Goal: Information Seeking & Learning: Learn about a topic

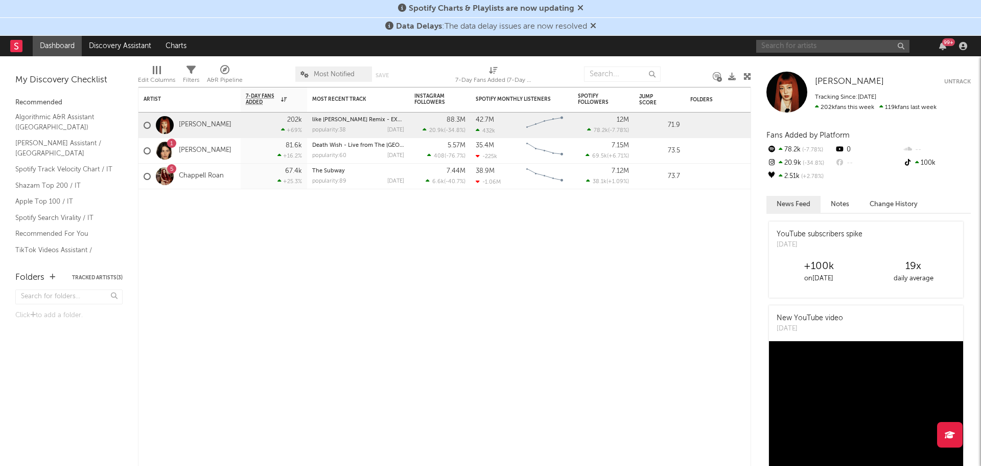
click at [851, 50] on input "text" at bounding box center [832, 46] width 153 height 13
click at [810, 46] on input "corona" at bounding box center [832, 46] width 153 height 13
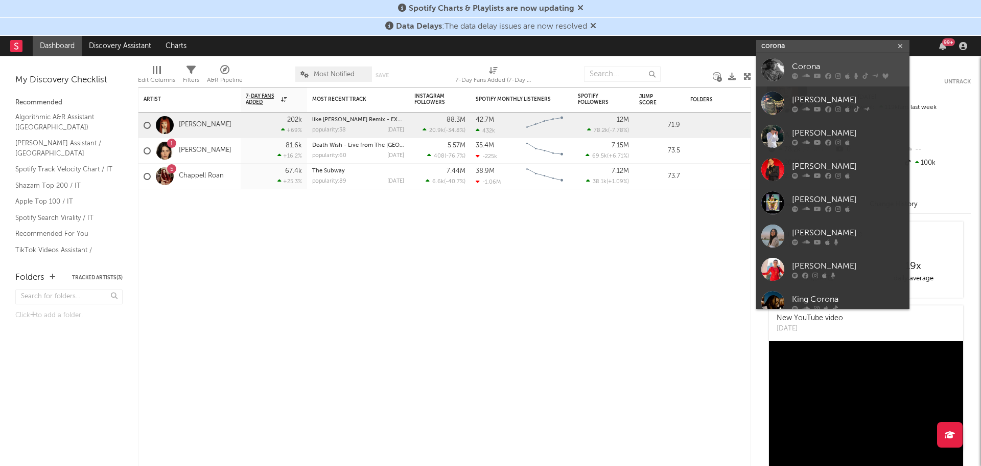
type input "corona"
click at [826, 61] on div "Corona" at bounding box center [848, 66] width 112 height 12
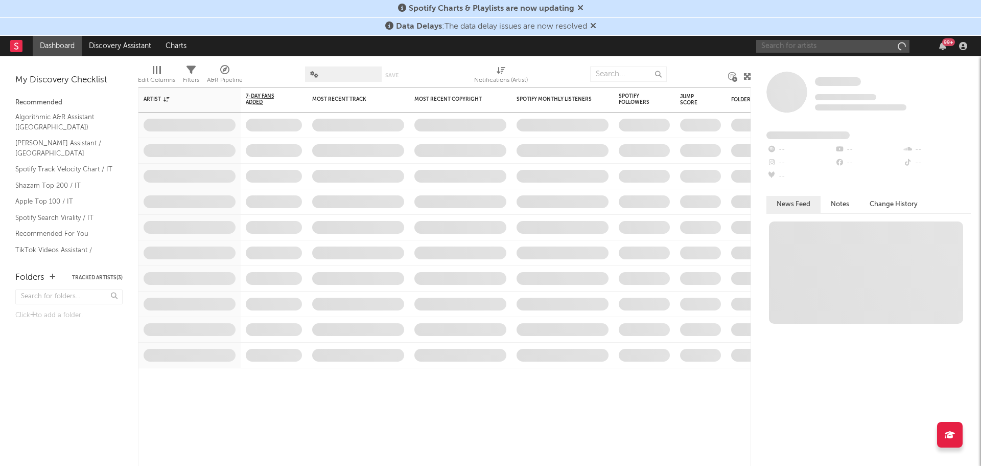
click at [834, 47] on input "text" at bounding box center [832, 46] width 153 height 13
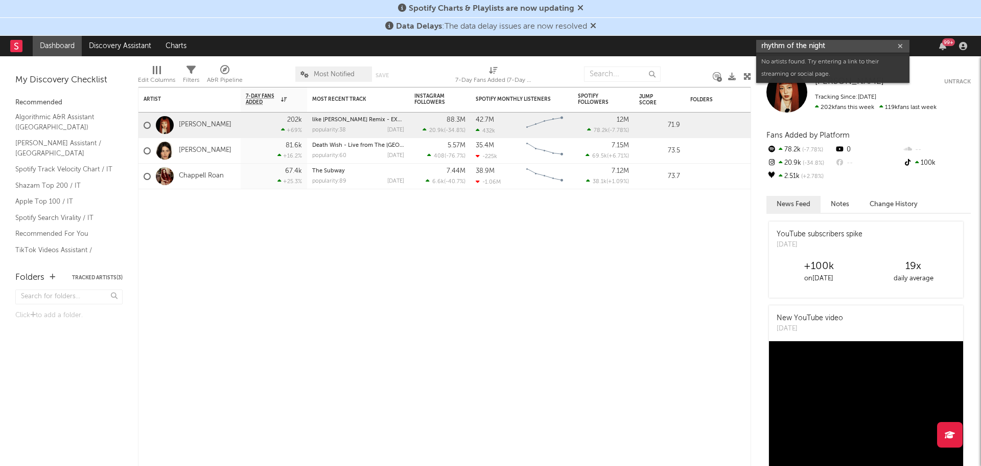
drag, startPoint x: 839, startPoint y: 40, endPoint x: 559, endPoint y: 57, distance: 280.6
click at [559, 57] on div "Spotify Charts & Playlists are now updating Data Delays : The data delay issues…" at bounding box center [490, 233] width 981 height 466
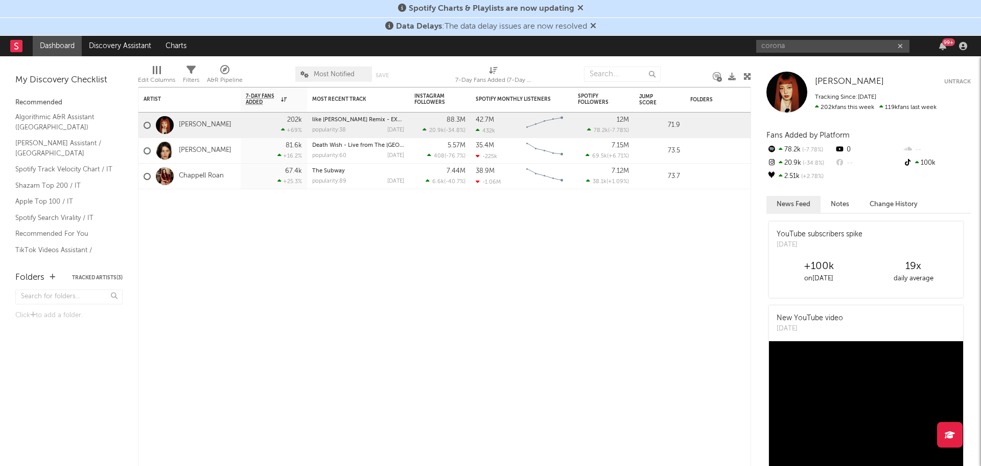
click at [960, 53] on div "corona 99 +" at bounding box center [863, 46] width 215 height 20
click at [962, 47] on icon "button" at bounding box center [963, 46] width 8 height 8
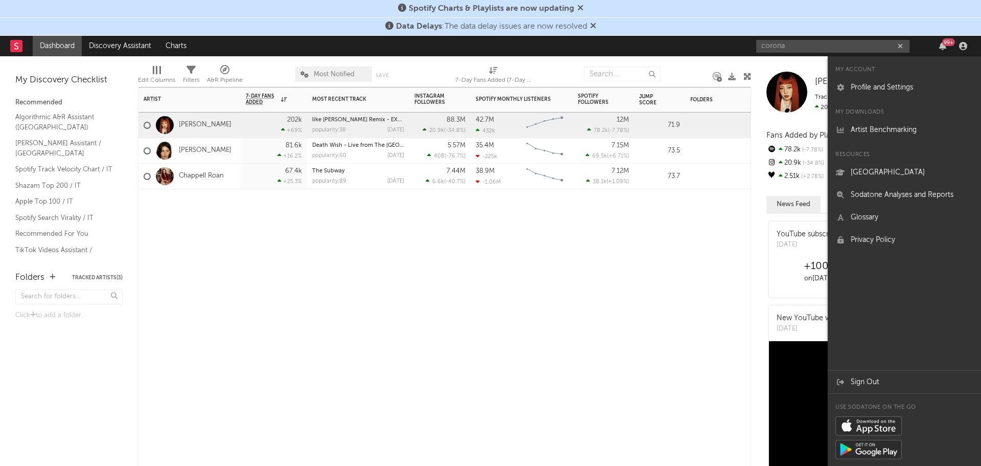
click at [403, 368] on div "Artist Notifications 7-Day Fans Added WoW % Change Most Recent Track Popularity…" at bounding box center [444, 276] width 613 height 379
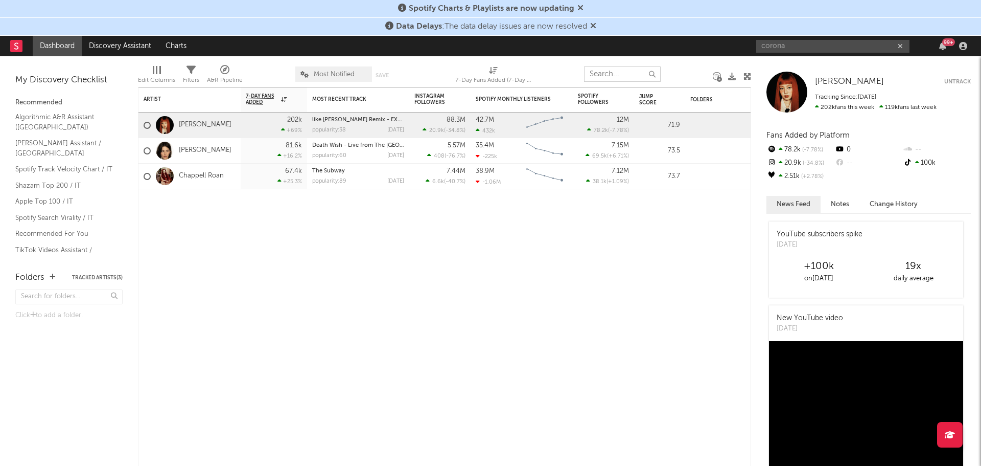
click at [630, 73] on input "text" at bounding box center [622, 73] width 77 height 15
click at [863, 48] on input "corona" at bounding box center [832, 46] width 153 height 13
click at [581, 67] on div "Edit Columns Filters A&R Pipeline Most Notified Save Save as 7-Day Fans Added (…" at bounding box center [444, 71] width 613 height 31
click at [630, 97] on div "Spotify Followers" at bounding box center [603, 98] width 61 height 23
click at [614, 72] on input "text" at bounding box center [622, 73] width 77 height 15
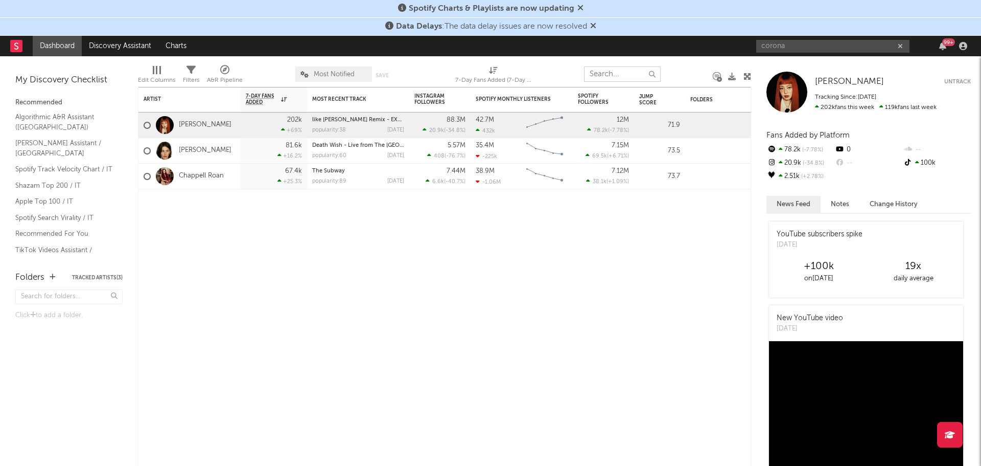
click at [614, 72] on input "text" at bounding box center [622, 73] width 77 height 15
click at [796, 44] on input "corona" at bounding box center [832, 46] width 153 height 13
type input "c"
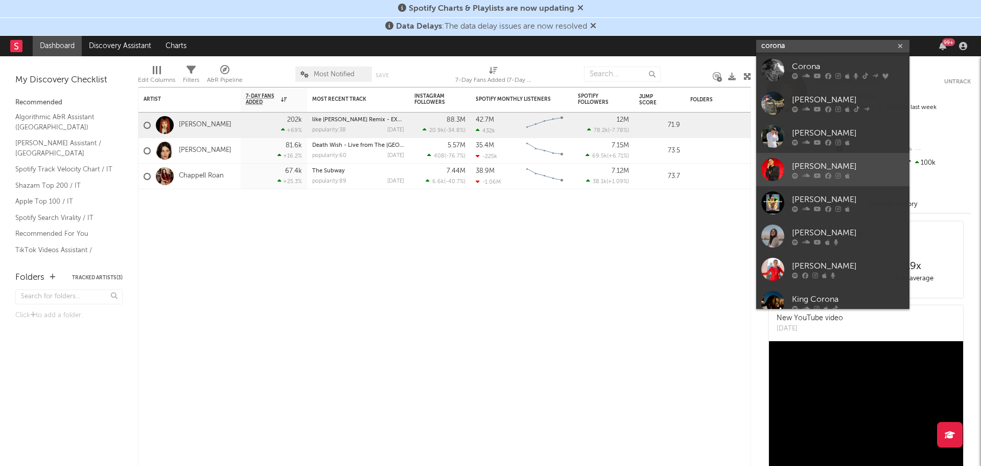
scroll to position [77, 0]
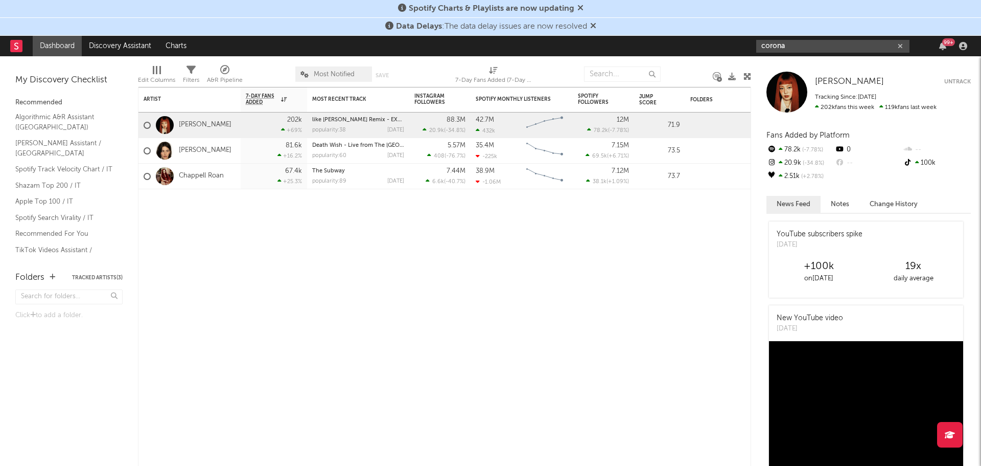
click at [853, 41] on input "corona" at bounding box center [832, 46] width 153 height 13
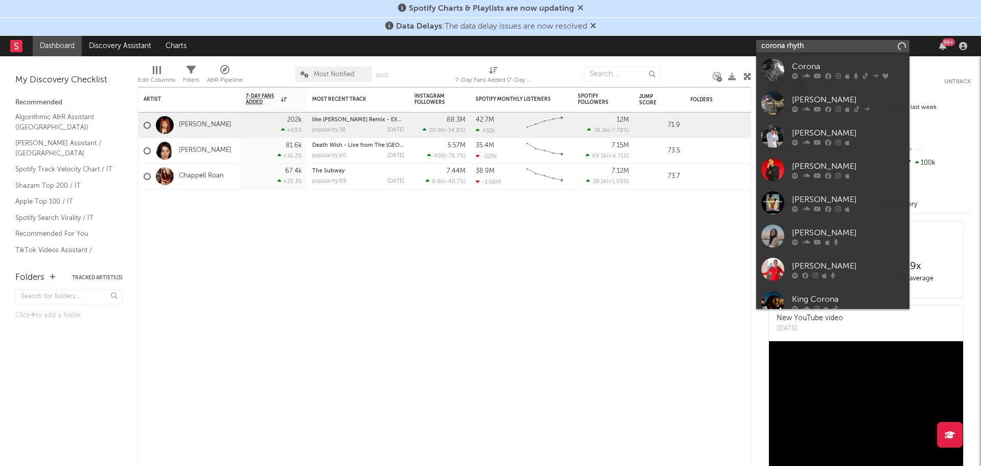
type input "corona rhythm"
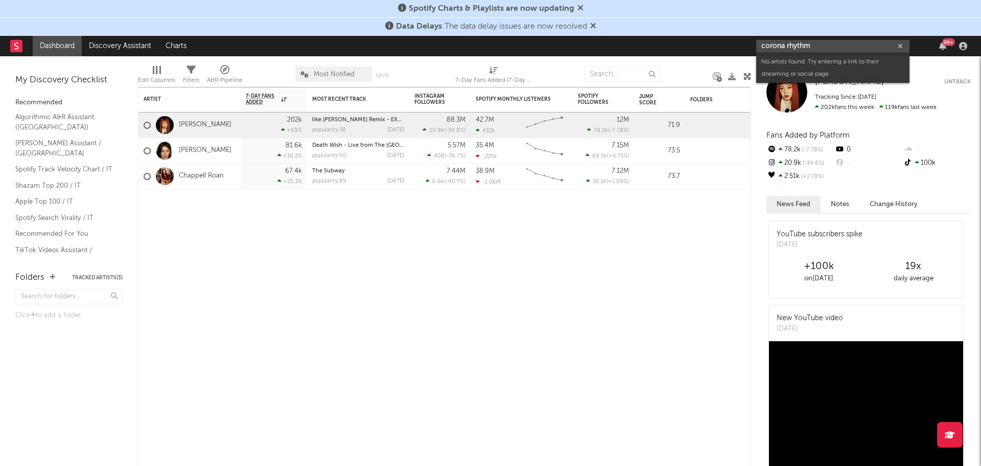
drag, startPoint x: 845, startPoint y: 47, endPoint x: 580, endPoint y: 51, distance: 265.3
click at [600, 51] on nav "Dashboard Discovery Assistant Charts corona rhythm 99 +" at bounding box center [490, 46] width 981 height 20
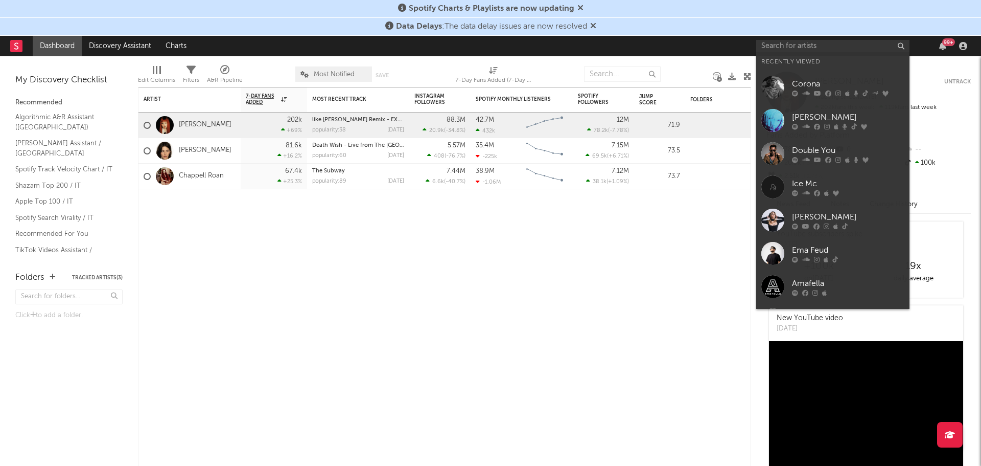
click at [797, 58] on div "Recently Viewed" at bounding box center [833, 62] width 143 height 12
